Goal: Information Seeking & Learning: Learn about a topic

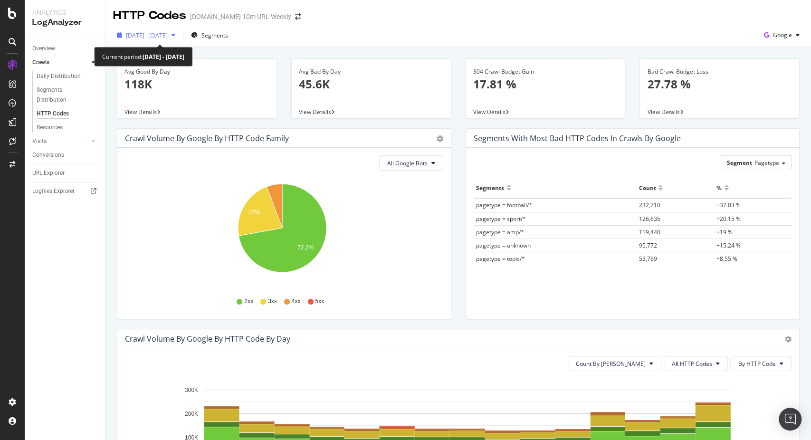
click at [168, 33] on span "[DATE] - [DATE]" at bounding box center [147, 35] width 42 height 8
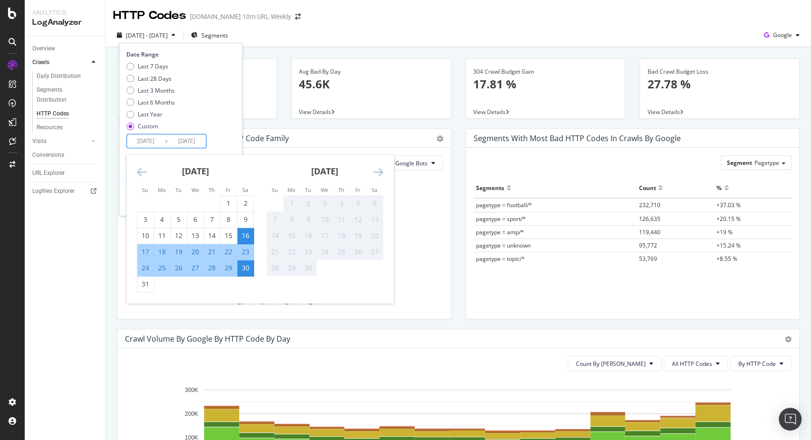
click at [177, 143] on input "[DATE]" at bounding box center [187, 140] width 38 height 13
click at [240, 231] on div "16" at bounding box center [245, 236] width 16 height 10
type input "[DATE]"
click at [186, 143] on input "[DATE]" at bounding box center [187, 140] width 38 height 13
click at [240, 234] on div "16" at bounding box center [245, 236] width 16 height 10
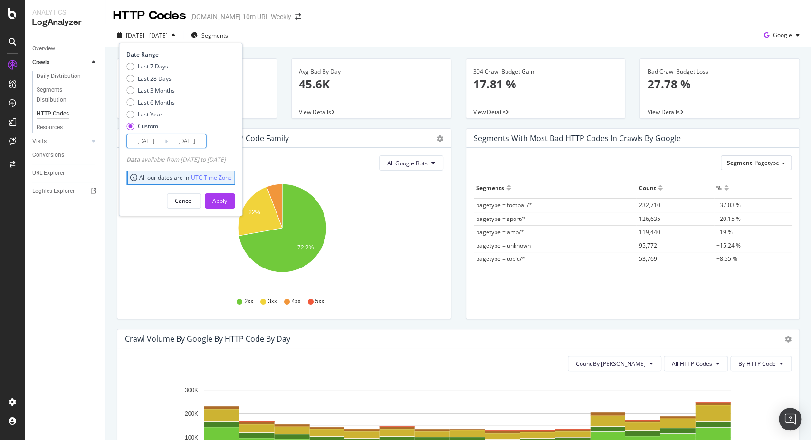
click at [166, 141] on div "[DATE] Navigate forward to interact with the calendar and select a date. Press …" at bounding box center [166, 141] width 80 height 14
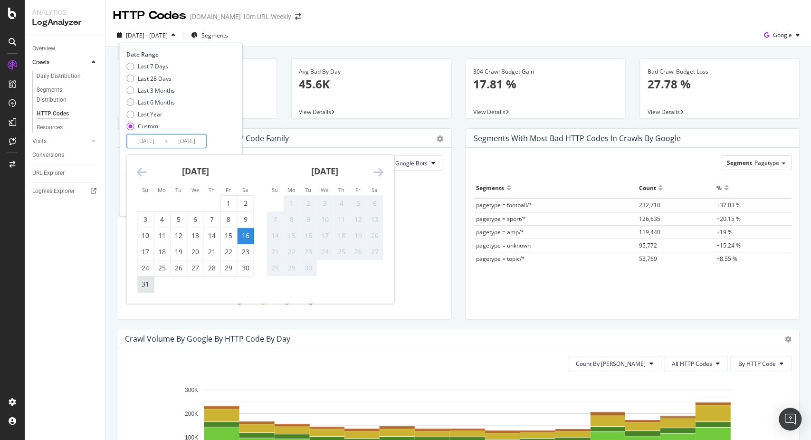
click at [148, 285] on div "31" at bounding box center [145, 284] width 16 height 10
click at [155, 142] on input "[DATE]" at bounding box center [146, 140] width 38 height 13
click at [152, 141] on input "[DATE]" at bounding box center [146, 140] width 38 height 13
click at [159, 141] on input "[DATE]" at bounding box center [146, 140] width 38 height 13
type input "[DATE]"
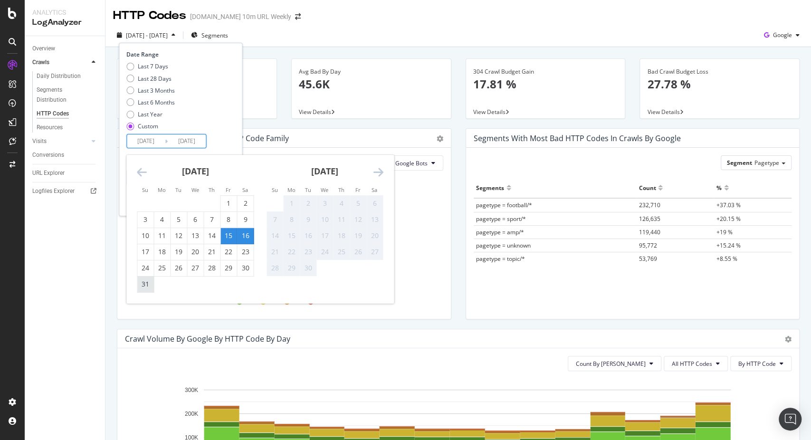
click at [145, 286] on div "31" at bounding box center [145, 284] width 16 height 10
type input "[DATE]"
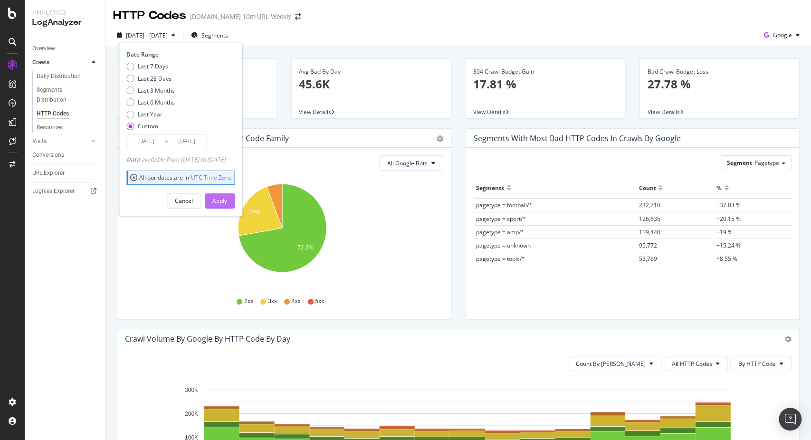
click at [227, 199] on button "Apply" at bounding box center [220, 200] width 30 height 15
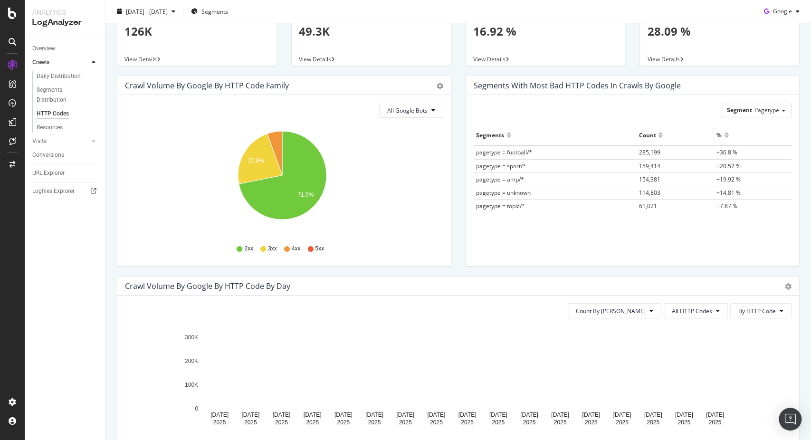
scroll to position [158, 0]
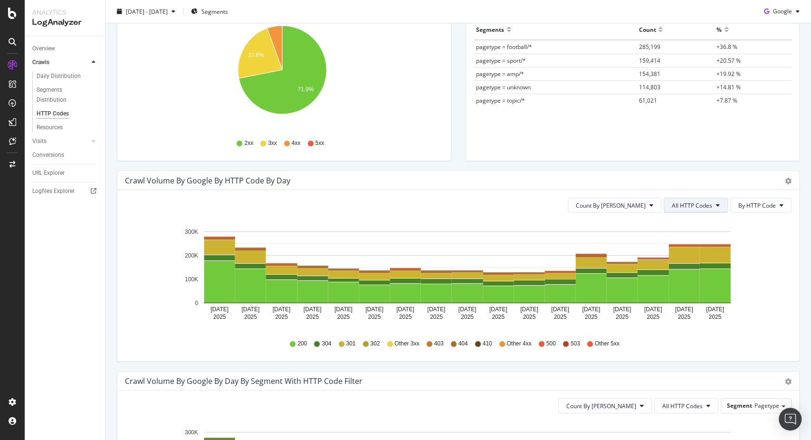
click at [699, 208] on span "All HTTP Codes" at bounding box center [692, 205] width 40 height 8
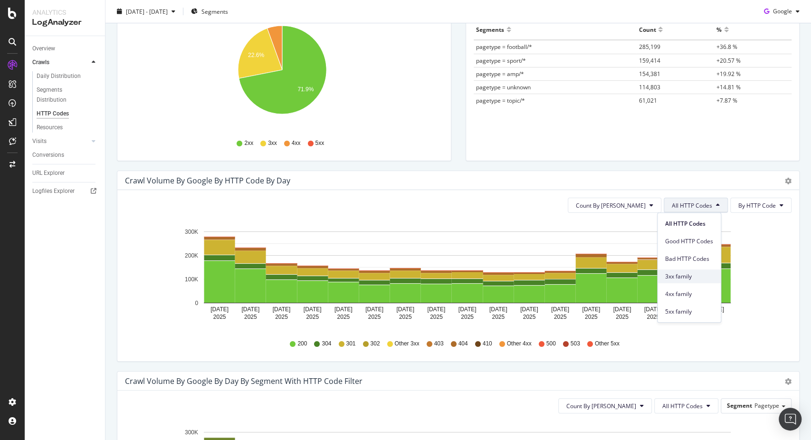
click at [698, 271] on div "3xx family" at bounding box center [689, 276] width 63 height 14
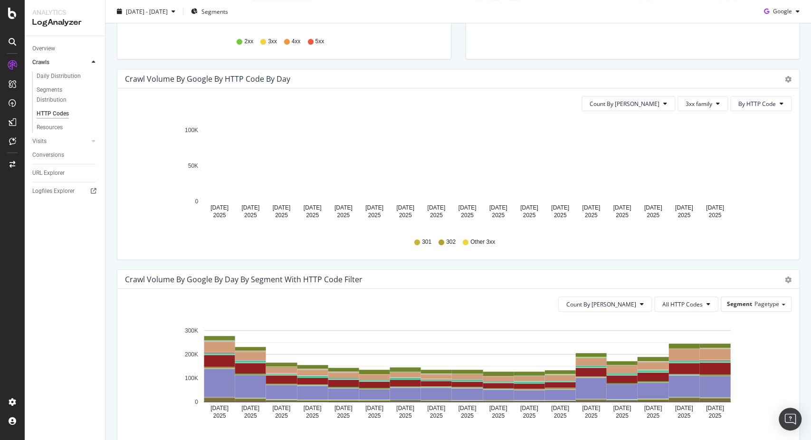
scroll to position [317, 0]
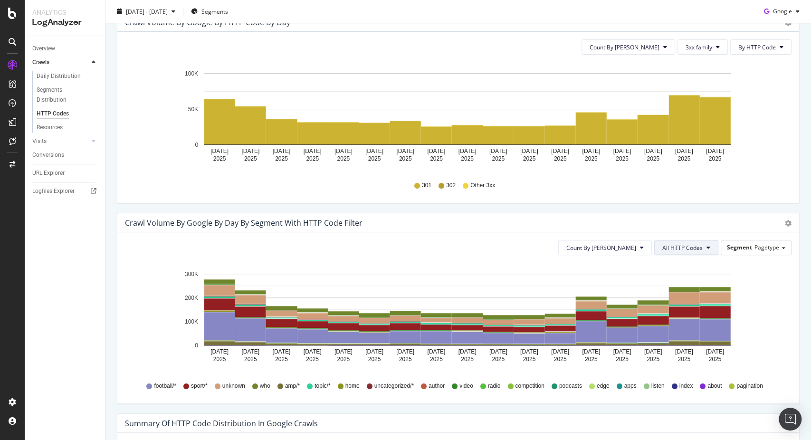
click at [683, 251] on button "All HTTP Codes" at bounding box center [686, 247] width 64 height 15
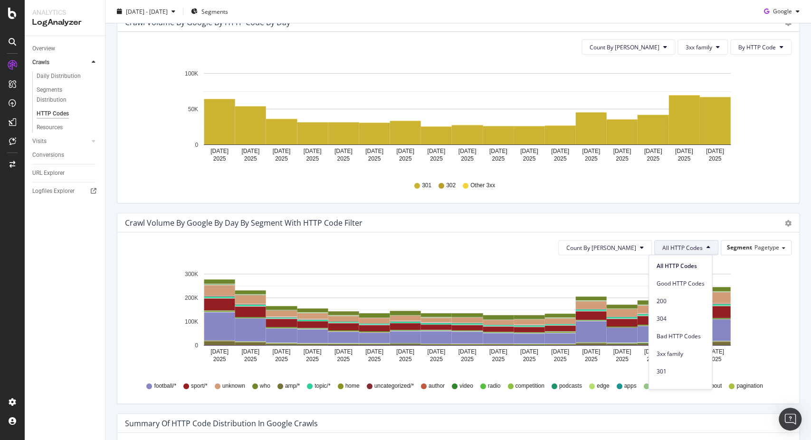
click at [683, 251] on button "All HTTP Codes" at bounding box center [686, 247] width 64 height 15
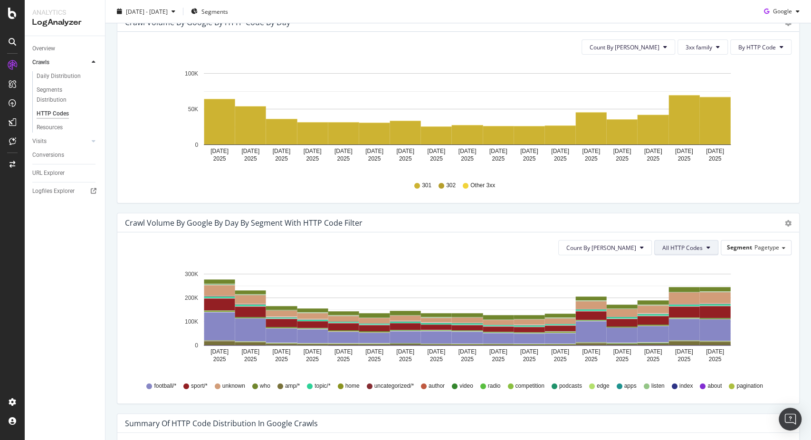
click at [683, 251] on button "All HTTP Codes" at bounding box center [686, 247] width 64 height 15
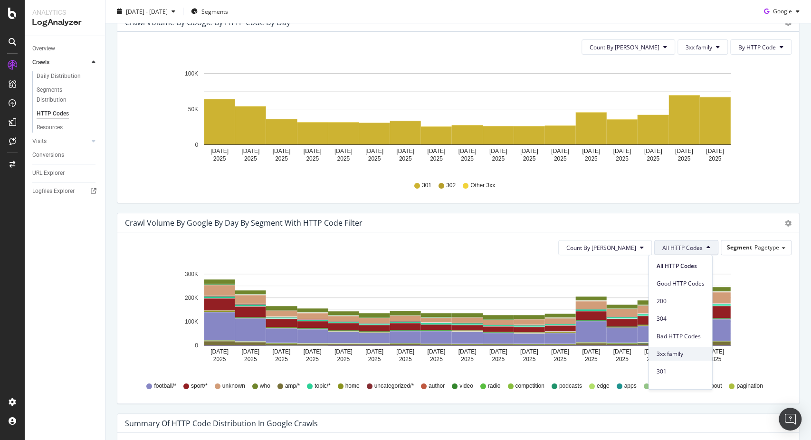
click at [680, 355] on span "3xx family" at bounding box center [680, 354] width 48 height 9
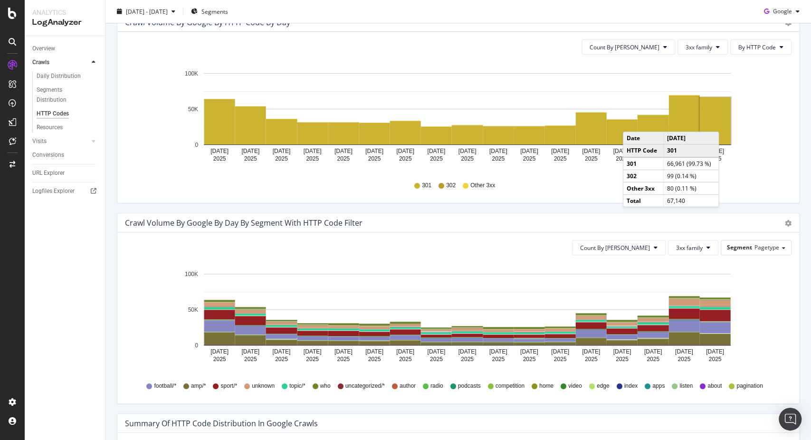
click at [720, 122] on rect "A chart." at bounding box center [715, 120] width 31 height 47
